Goal: Task Accomplishment & Management: Use online tool/utility

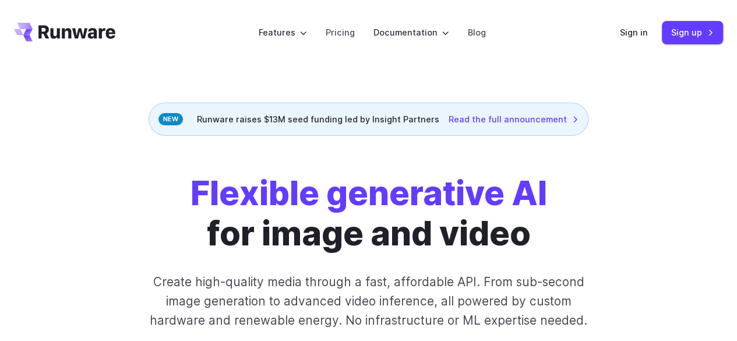
drag, startPoint x: 114, startPoint y: 80, endPoint x: 93, endPoint y: 36, distance: 48.5
click at [121, 142] on div "Flexible generative AI for image and video Create high-quality media through a …" at bounding box center [368, 272] width 737 height 273
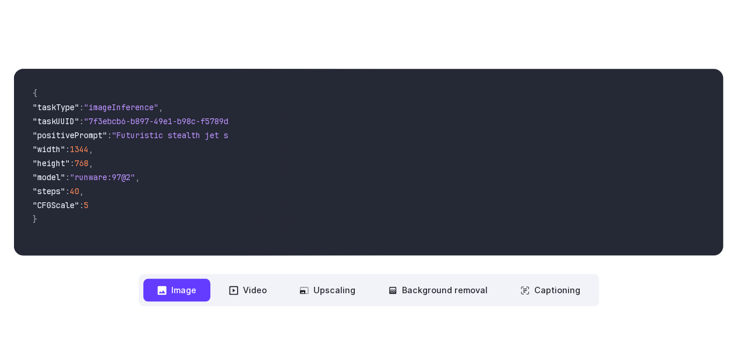
scroll to position [391, 0]
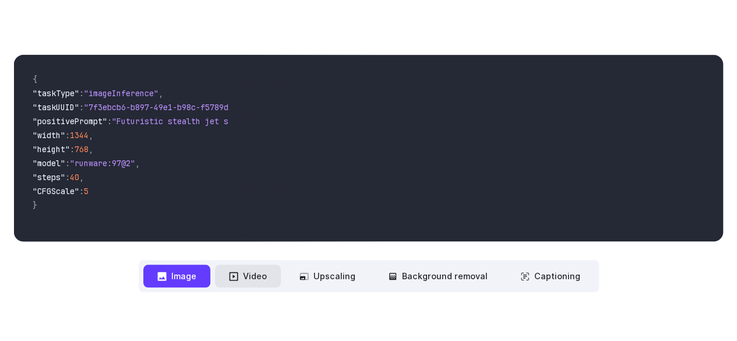
click at [248, 277] on button "Video" at bounding box center [248, 276] width 66 height 23
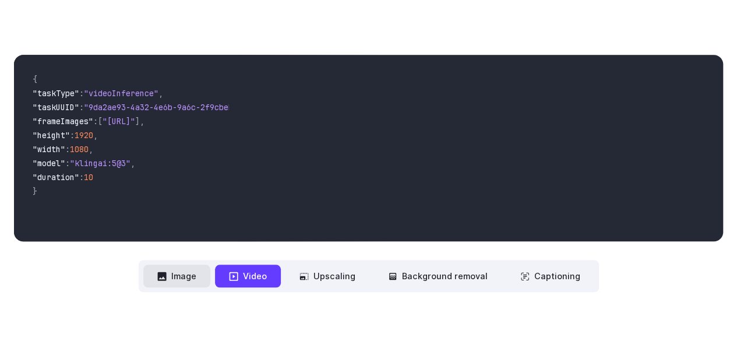
click at [202, 279] on button "Image" at bounding box center [176, 276] width 67 height 23
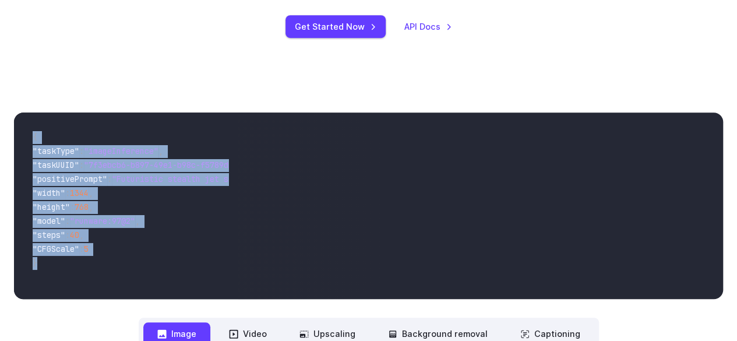
scroll to position [280, 0]
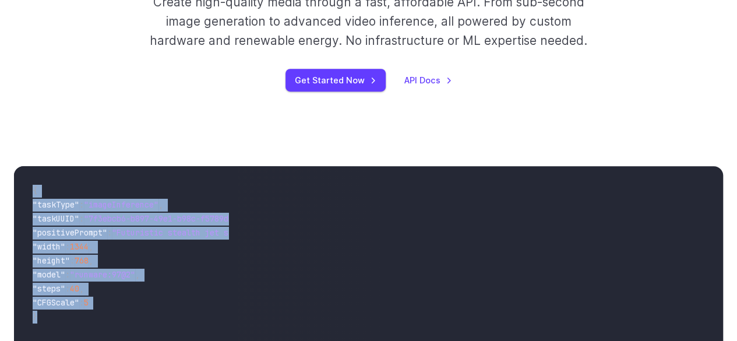
drag, startPoint x: 48, startPoint y: 205, endPoint x: 30, endPoint y: 185, distance: 26.8
click at [30, 185] on code "{ "taskType" : "imageInference" , "taskUUID" : "7f3ebcb6-b897-49e1-b98c-f5789d2…" at bounding box center [125, 259] width 205 height 168
copy code "{ "taskType" : "imageInference" , "taskUUID" : "7f3ebcb6-b897-49e1-b98c-f5789d2…"
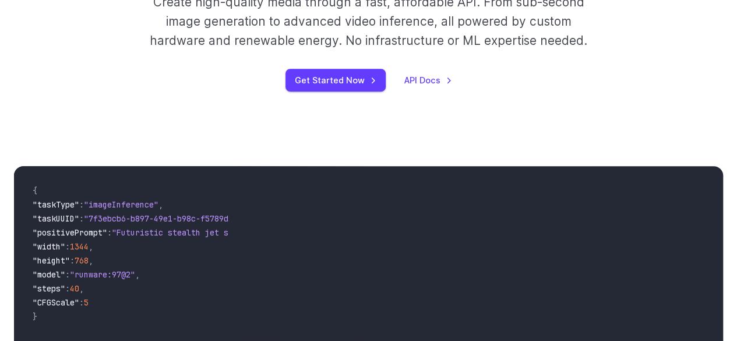
click at [355, 157] on div "**********" at bounding box center [368, 285] width 737 height 312
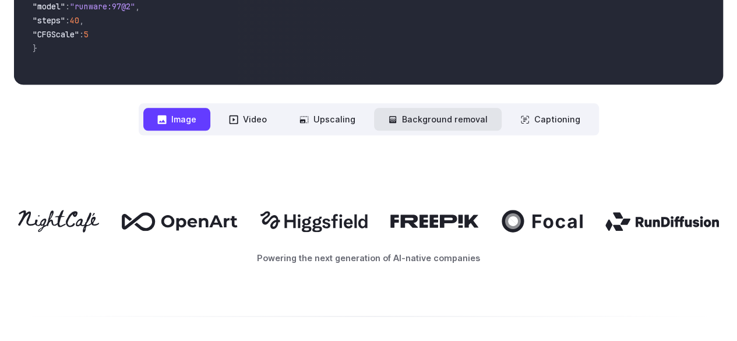
scroll to position [462, 0]
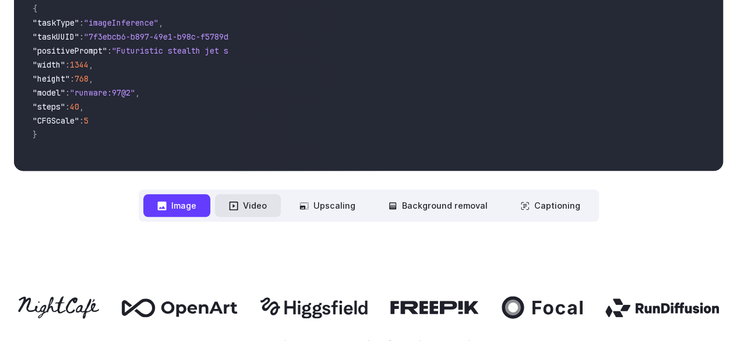
click at [274, 199] on button "Video" at bounding box center [248, 205] width 66 height 23
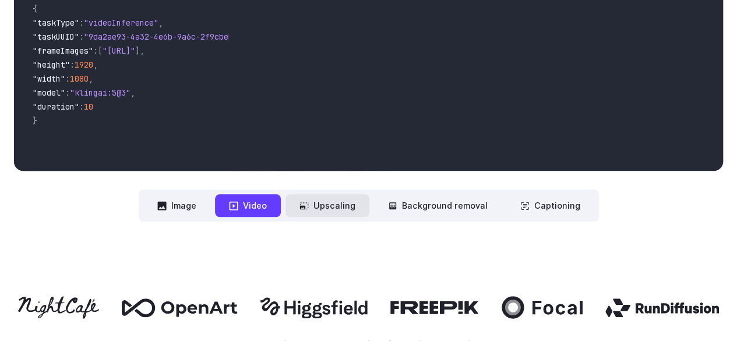
click at [318, 205] on button "Upscaling" at bounding box center [328, 205] width 84 height 23
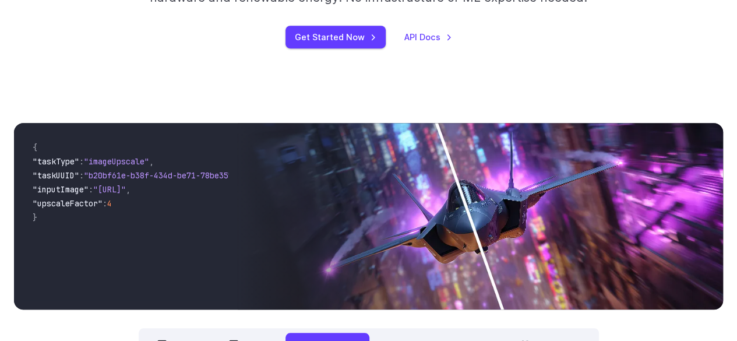
scroll to position [266, 0]
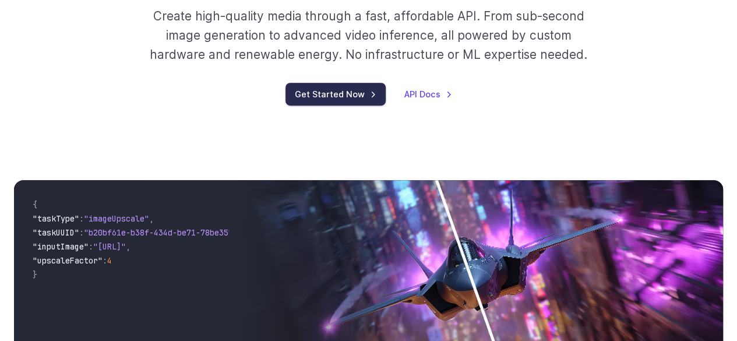
click at [360, 91] on link "Get Started Now" at bounding box center [336, 94] width 100 height 23
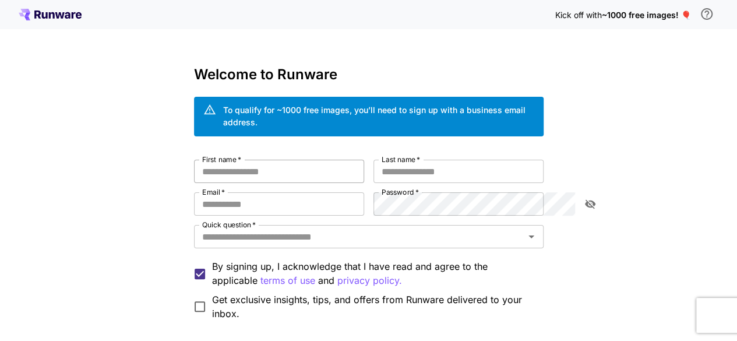
scroll to position [3, 0]
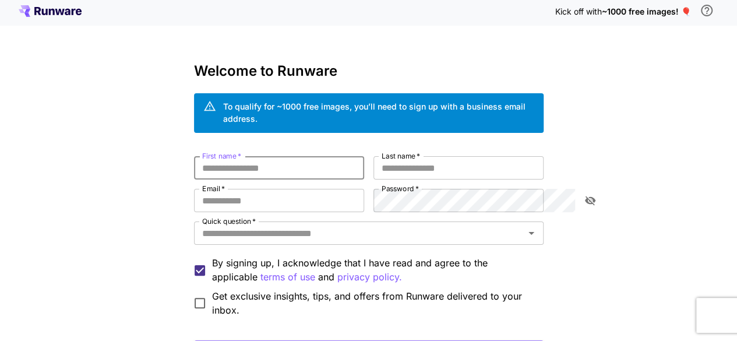
click at [308, 156] on input "First name   *" at bounding box center [279, 167] width 170 height 23
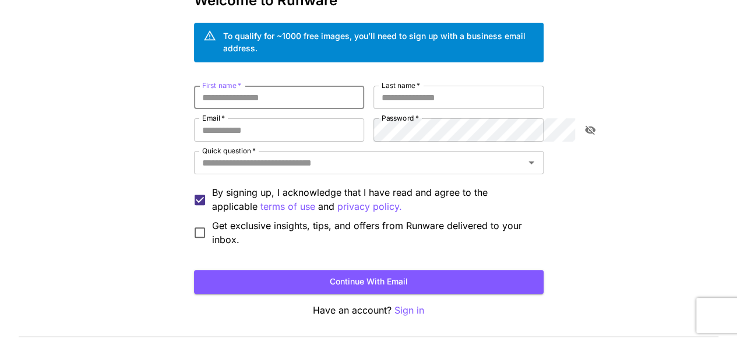
scroll to position [73, 0]
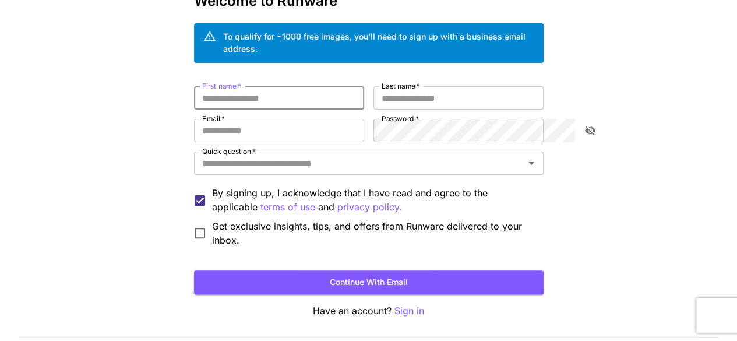
click at [296, 91] on input "First name   *" at bounding box center [279, 97] width 170 height 23
type input "*"
type input "****"
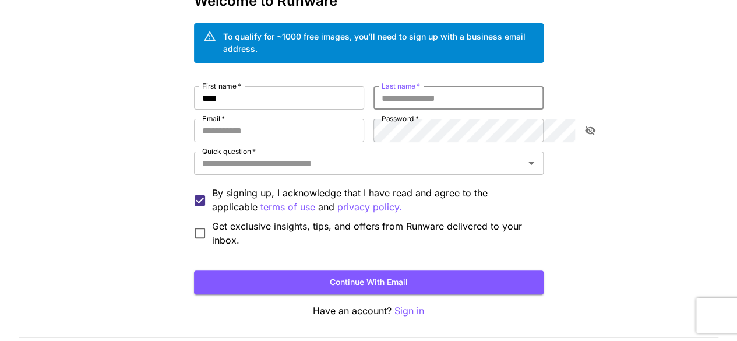
click at [394, 86] on input "Last name   *" at bounding box center [459, 97] width 170 height 23
type input "*"
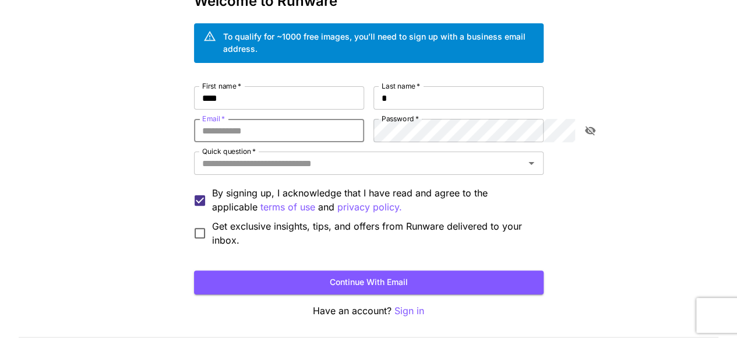
click at [283, 119] on input "Email   *" at bounding box center [279, 130] width 170 height 23
type input "**********"
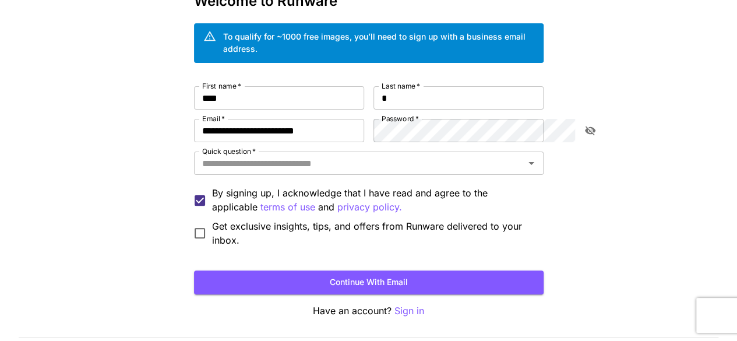
click at [387, 114] on label "Password   *" at bounding box center [400, 119] width 37 height 10
click at [280, 270] on button "Continue with email" at bounding box center [369, 282] width 350 height 24
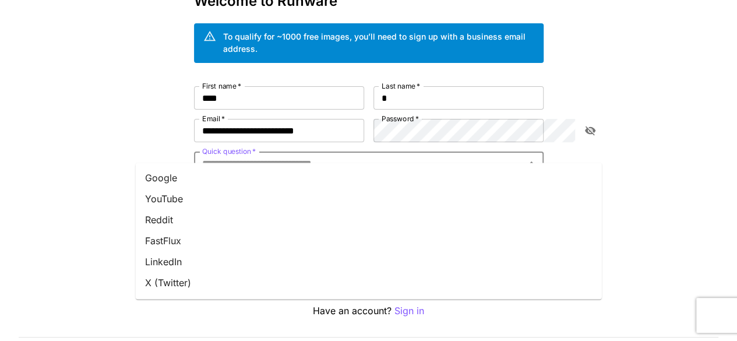
click at [226, 155] on input "Quick question   *" at bounding box center [359, 163] width 323 height 16
type input "*"
click at [198, 188] on li "YouTube" at bounding box center [369, 198] width 466 height 21
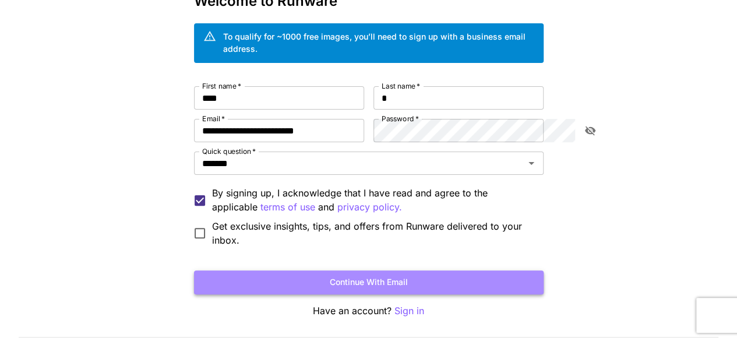
click at [323, 270] on button "Continue with email" at bounding box center [369, 282] width 350 height 24
click at [505, 270] on button "Continue with email" at bounding box center [369, 282] width 350 height 24
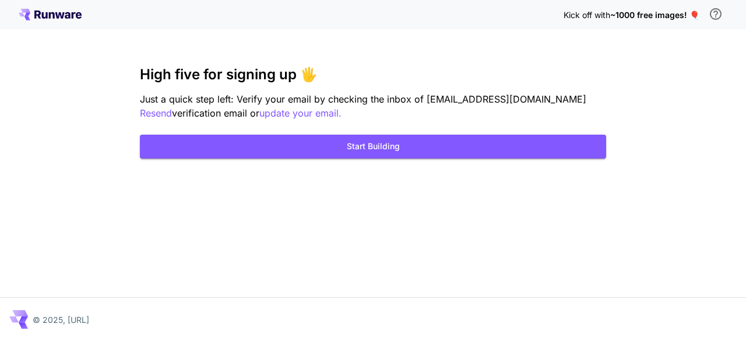
click at [611, 97] on div "Kick off with ~1000 free images! 🎈 High five for signing up 🖐️ Just a quick ste…" at bounding box center [373, 170] width 746 height 341
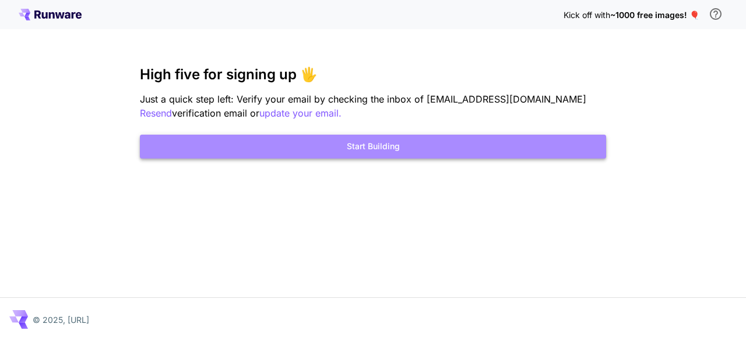
click at [559, 139] on button "Start Building" at bounding box center [373, 147] width 466 height 24
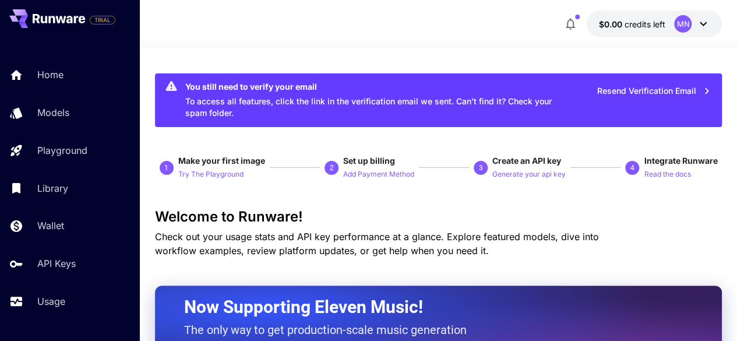
click at [690, 26] on div "MN" at bounding box center [682, 23] width 17 height 17
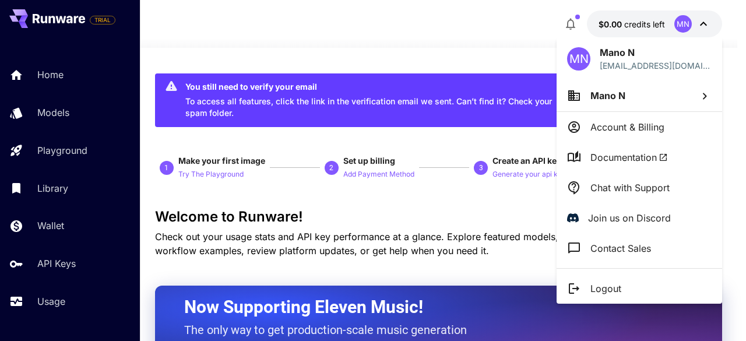
click at [357, 254] on div at bounding box center [373, 170] width 746 height 341
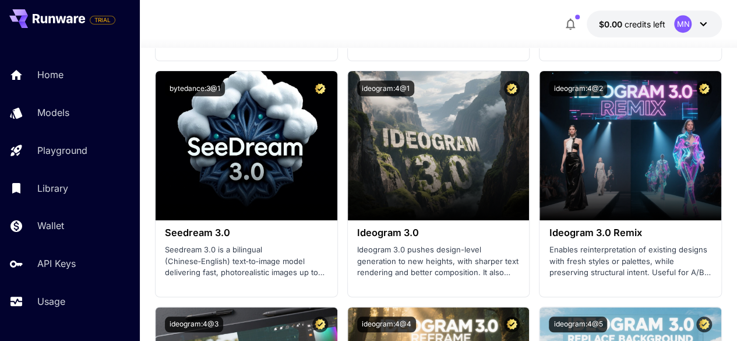
scroll to position [2544, 0]
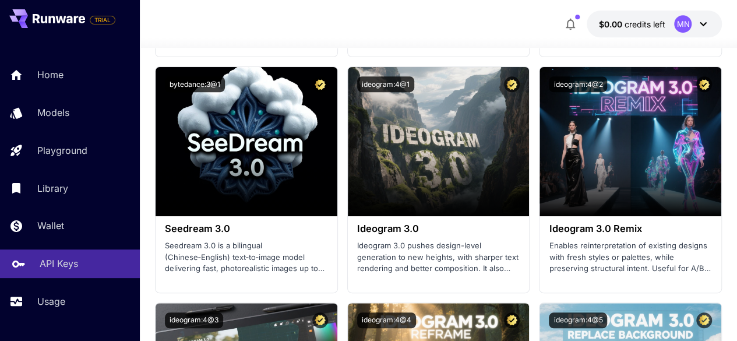
click at [30, 264] on link "API Keys" at bounding box center [70, 263] width 140 height 29
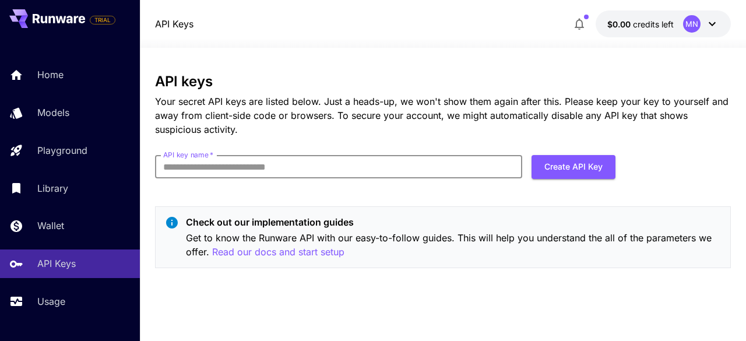
click at [335, 164] on input "API key name   *" at bounding box center [338, 166] width 367 height 23
click at [296, 165] on input "API key name   *" at bounding box center [338, 166] width 367 height 23
type input "*********"
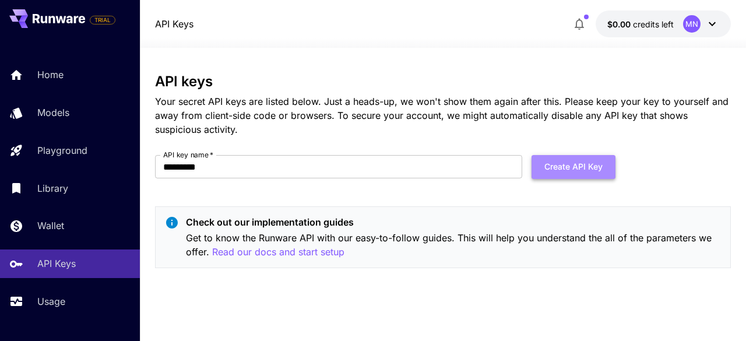
click at [576, 173] on button "Create API Key" at bounding box center [573, 167] width 84 height 24
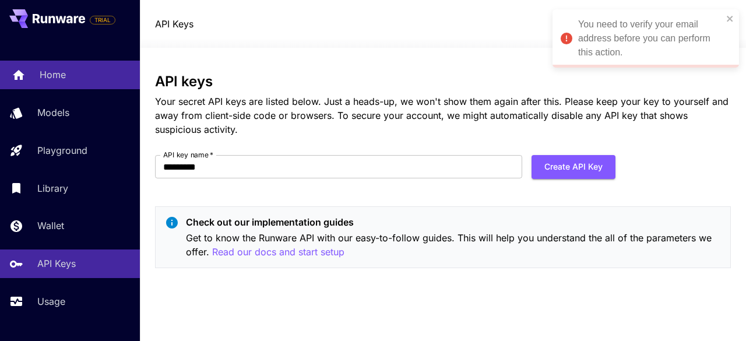
click at [71, 73] on div "Home" at bounding box center [85, 75] width 91 height 14
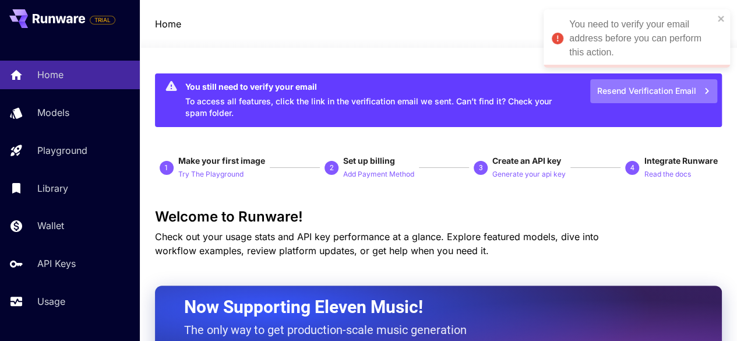
click at [621, 93] on button "Resend Verification Email" at bounding box center [653, 91] width 127 height 24
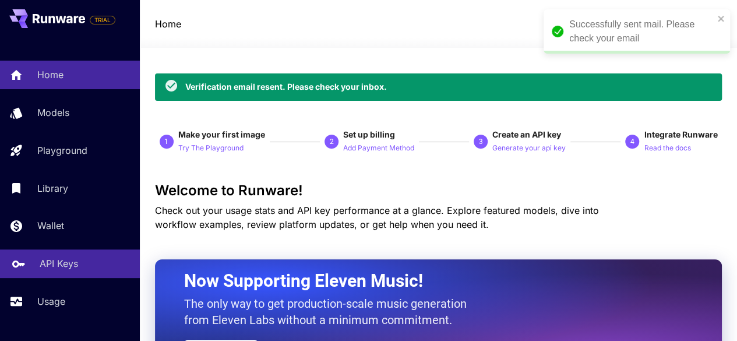
click at [61, 261] on p "API Keys" at bounding box center [59, 263] width 38 height 14
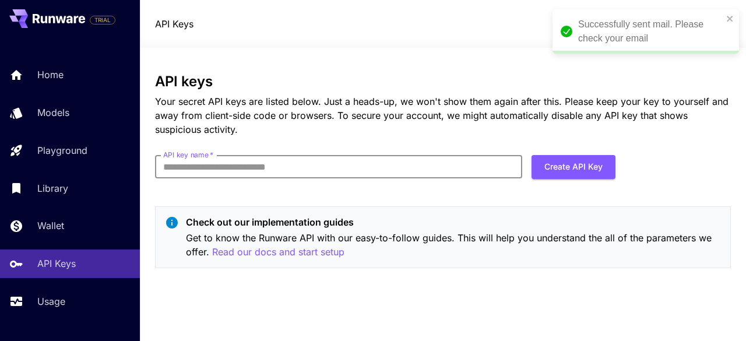
click at [418, 172] on input "API key name   *" at bounding box center [338, 166] width 367 height 23
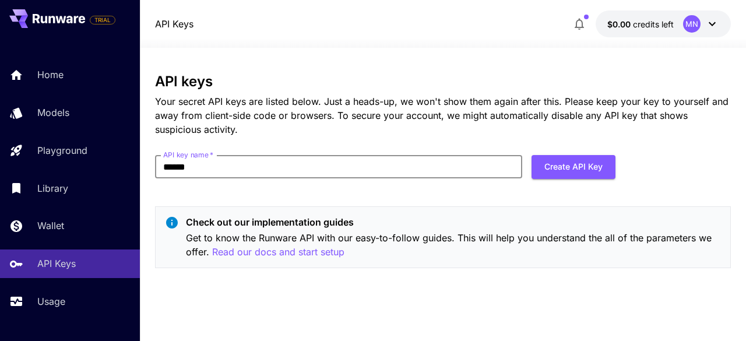
type input "******"
click button "Create API Key" at bounding box center [573, 167] width 84 height 24
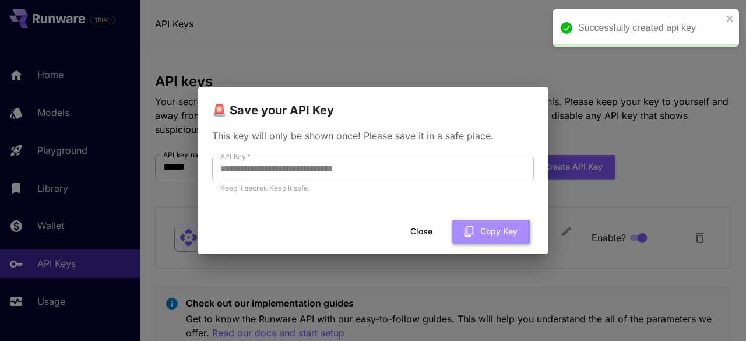
click at [467, 230] on icon "button" at bounding box center [468, 231] width 9 height 10
click at [484, 232] on button "Copy Key" at bounding box center [491, 232] width 78 height 24
